Goal: Transaction & Acquisition: Book appointment/travel/reservation

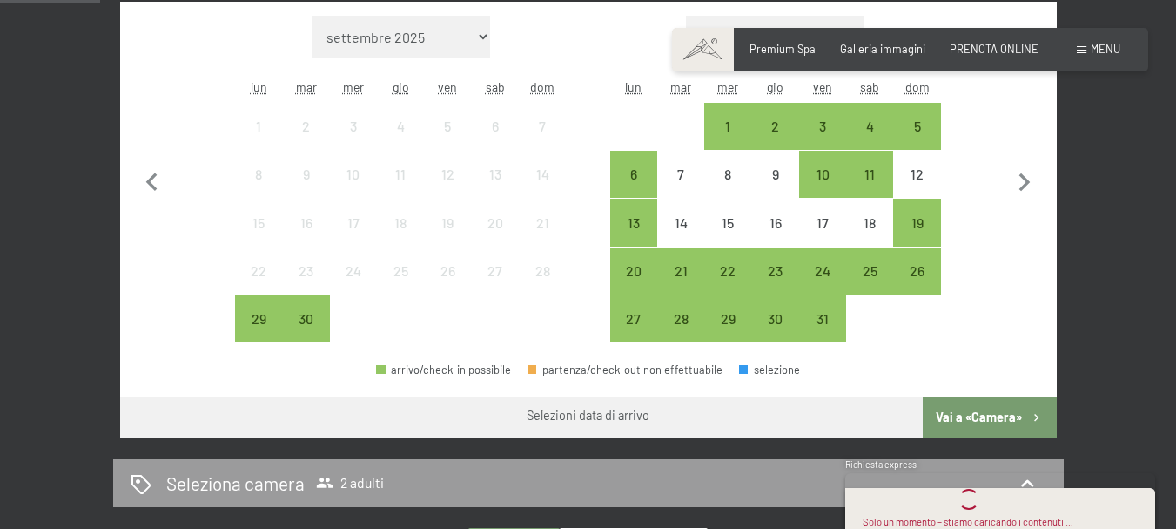
scroll to position [522, 0]
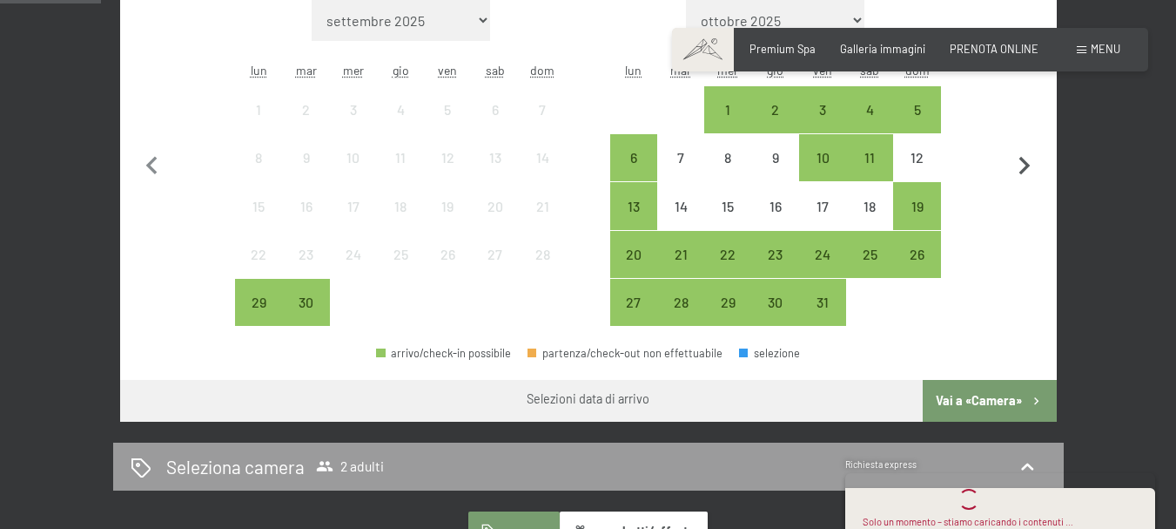
click at [1034, 170] on icon "button" at bounding box center [1025, 166] width 37 height 37
select select "[DATE]"
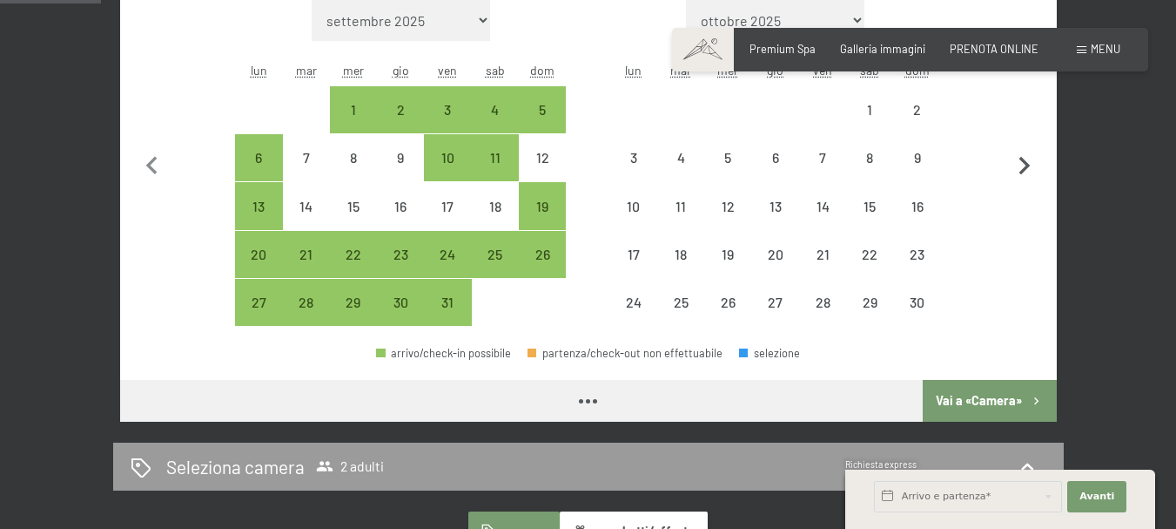
select select "[DATE]"
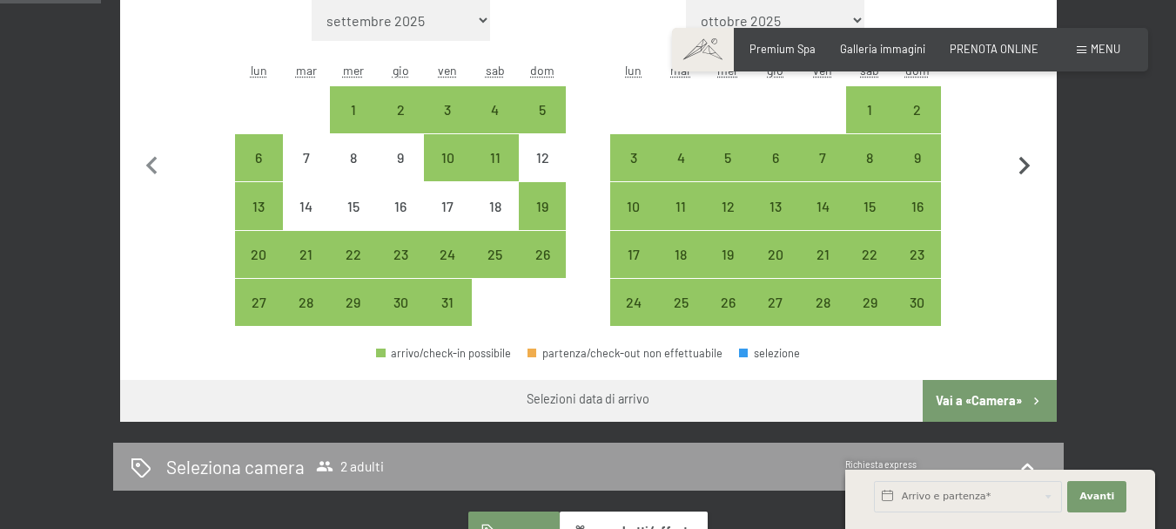
click at [1028, 164] on icon "button" at bounding box center [1025, 166] width 11 height 18
select select "[DATE]"
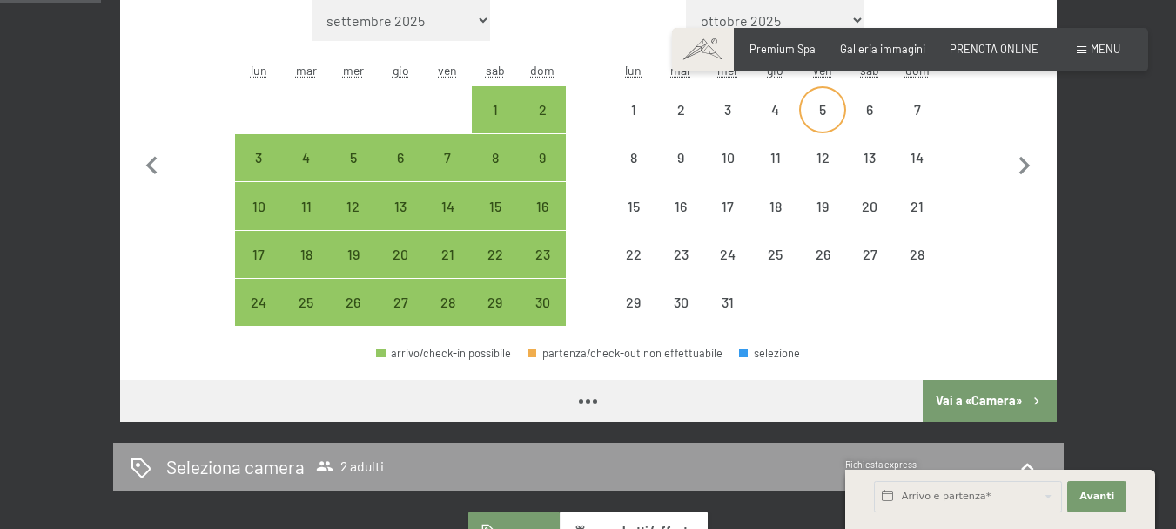
select select "[DATE]"
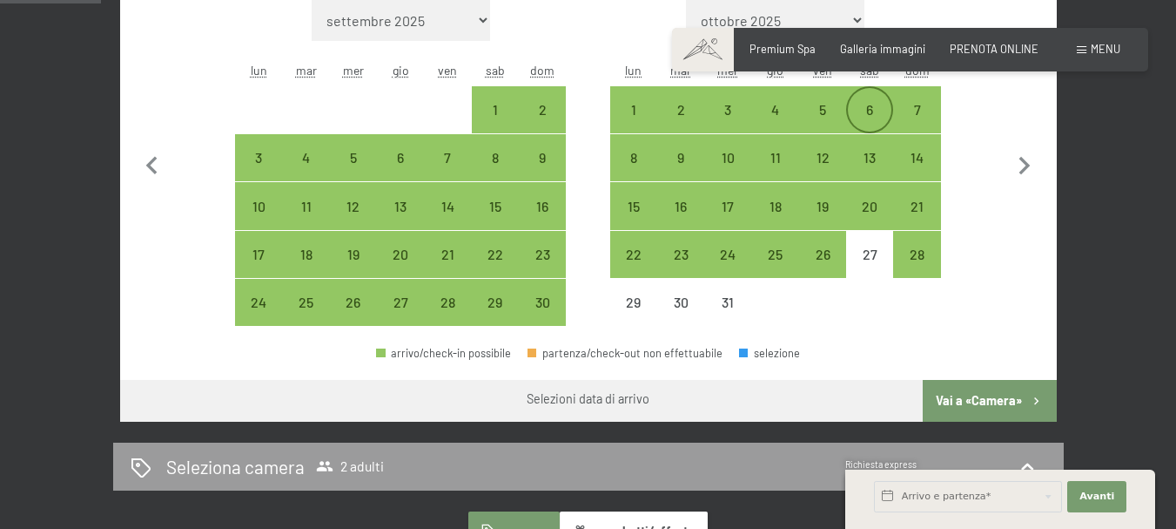
click at [874, 111] on div "6" at bounding box center [870, 125] width 44 height 44
select select "[DATE]"
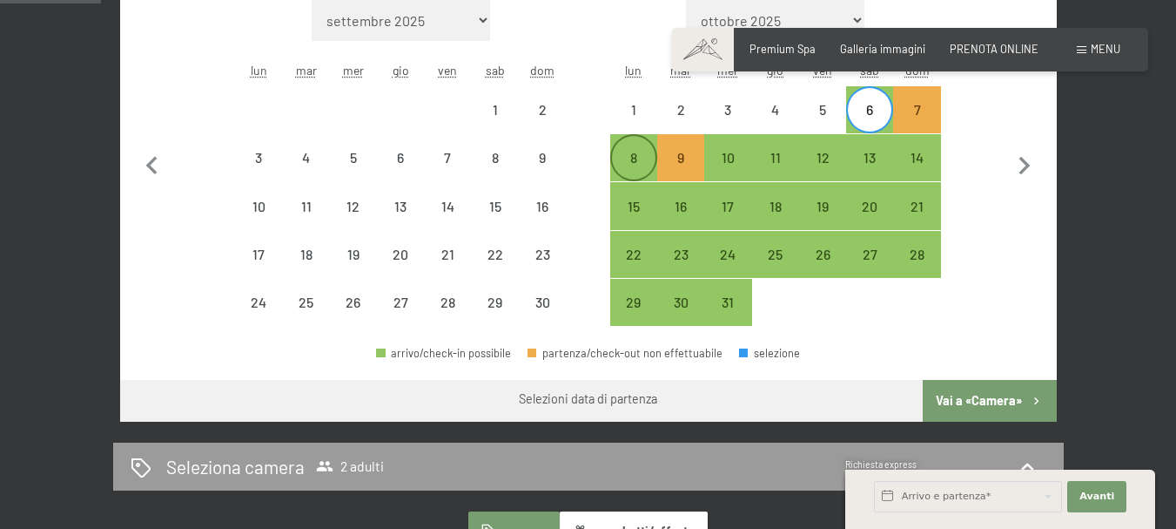
click at [634, 151] on div "8" at bounding box center [634, 173] width 44 height 44
select select "[DATE]"
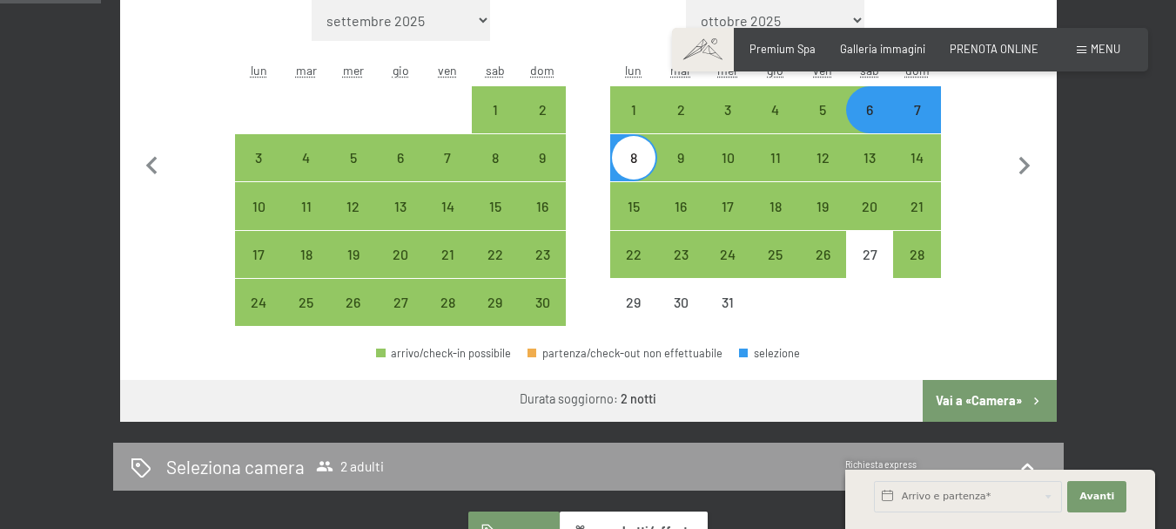
click at [997, 405] on button "Vai a «Camera»" at bounding box center [989, 401] width 133 height 42
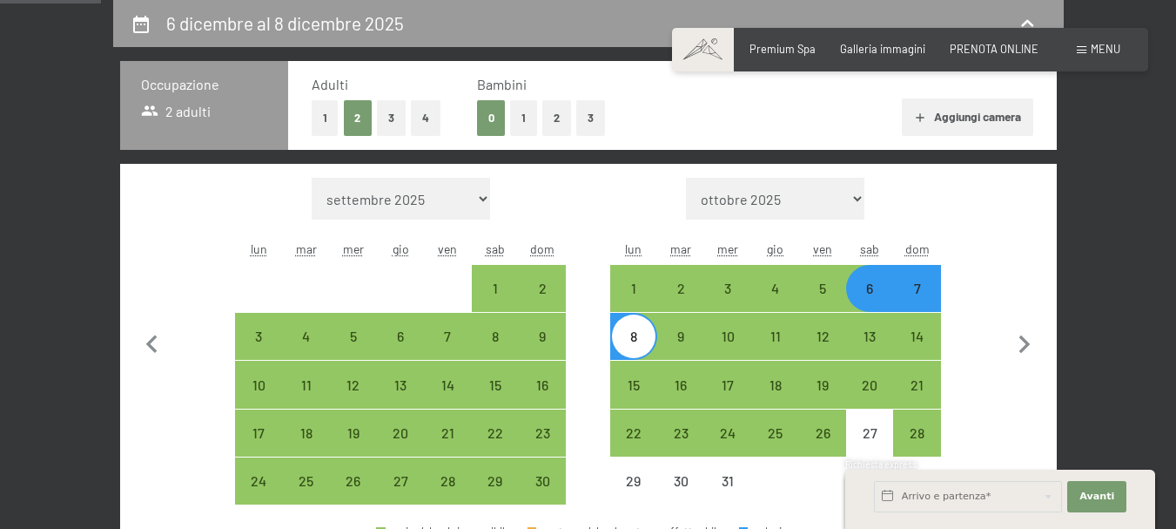
select select "[DATE]"
